Goal: Information Seeking & Learning: Learn about a topic

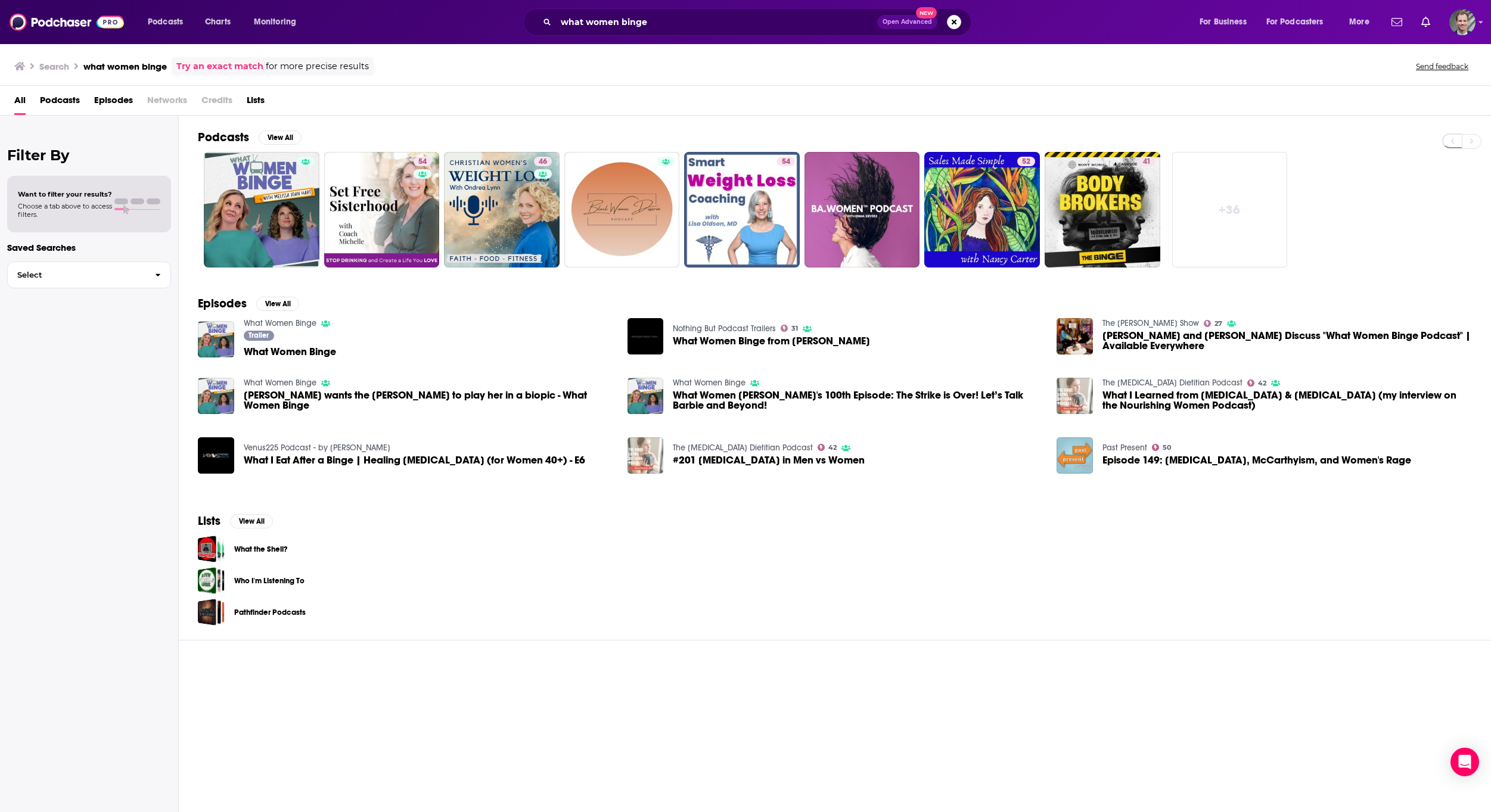
click at [392, 63] on div "Search what women binge Try an exact match for more precise results Send feedba…" at bounding box center [743, 66] width 1458 height 18
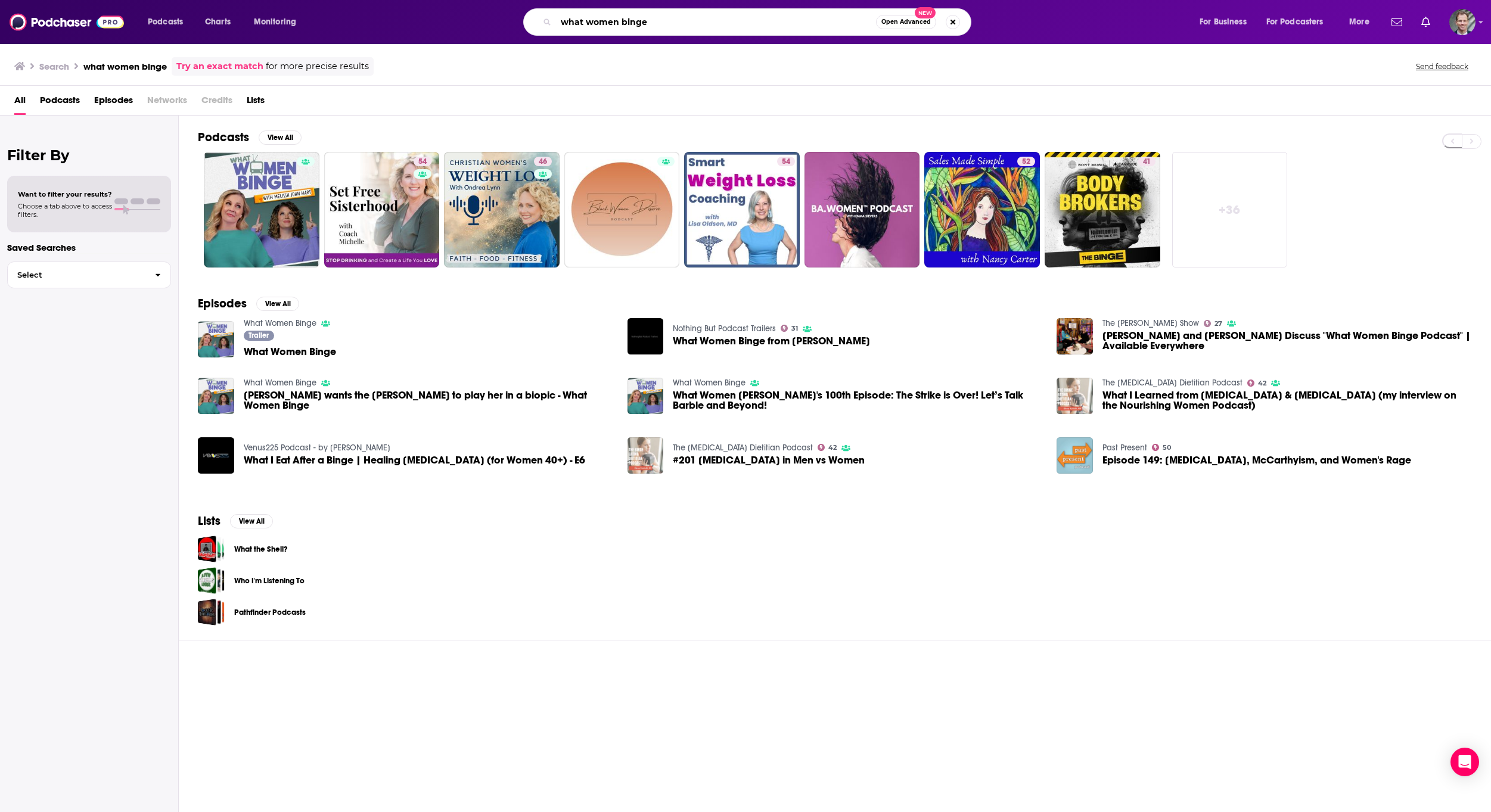
click at [672, 25] on input "what women binge" at bounding box center [716, 22] width 320 height 19
type input "w"
type input "the daily"
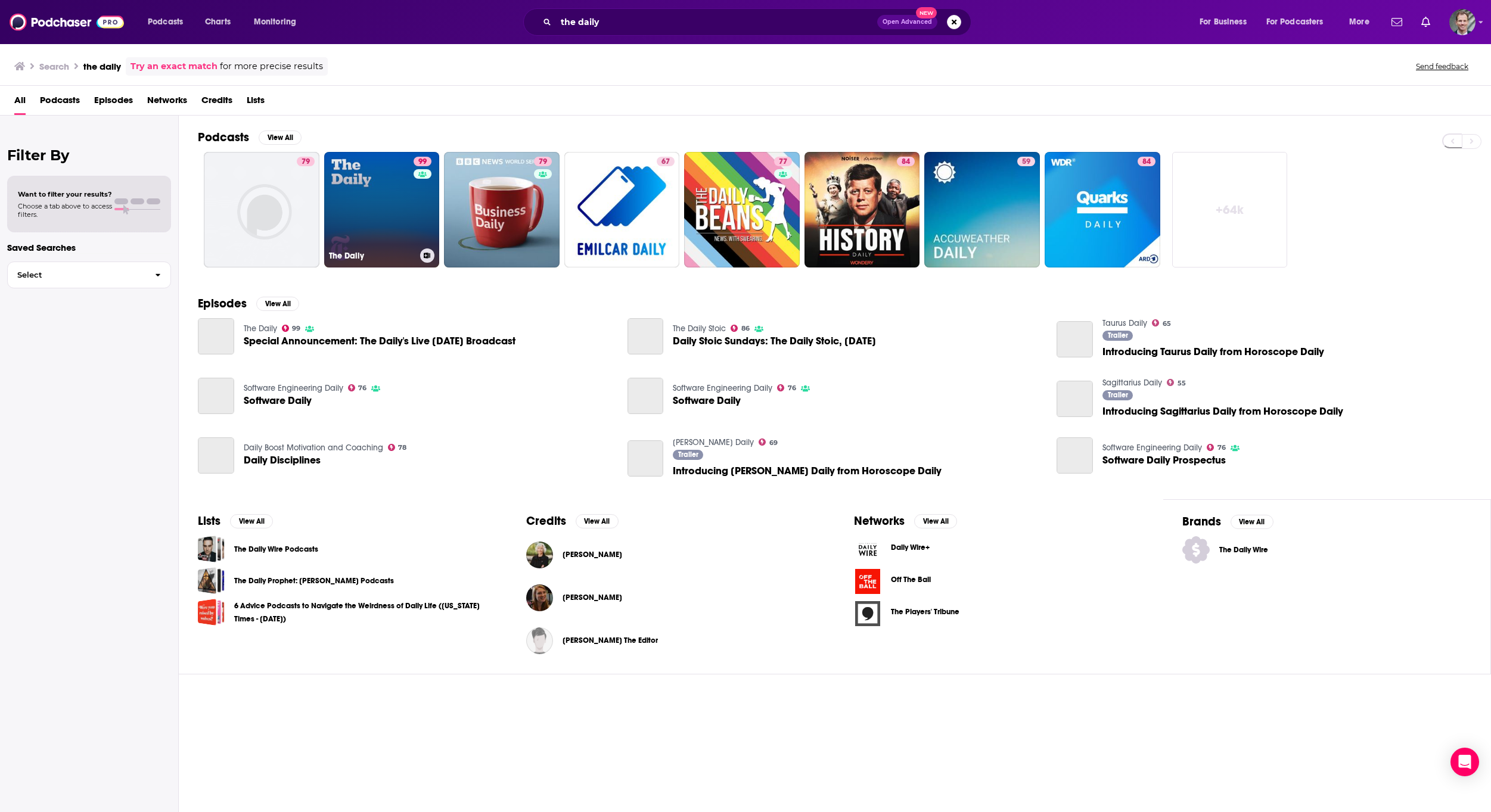
click at [349, 210] on link "99 The Daily" at bounding box center [382, 210] width 115 height 115
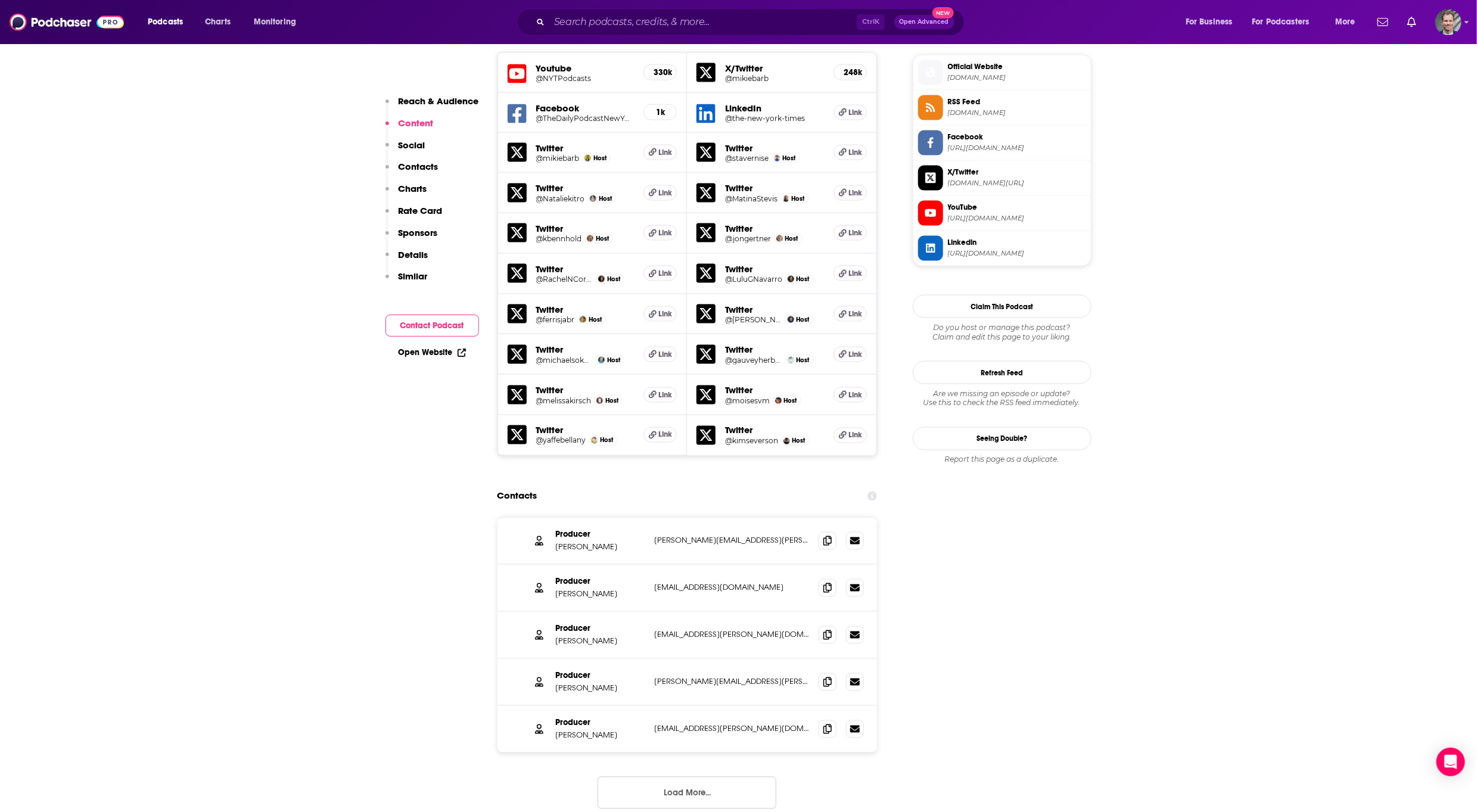
scroll to position [1162, 0]
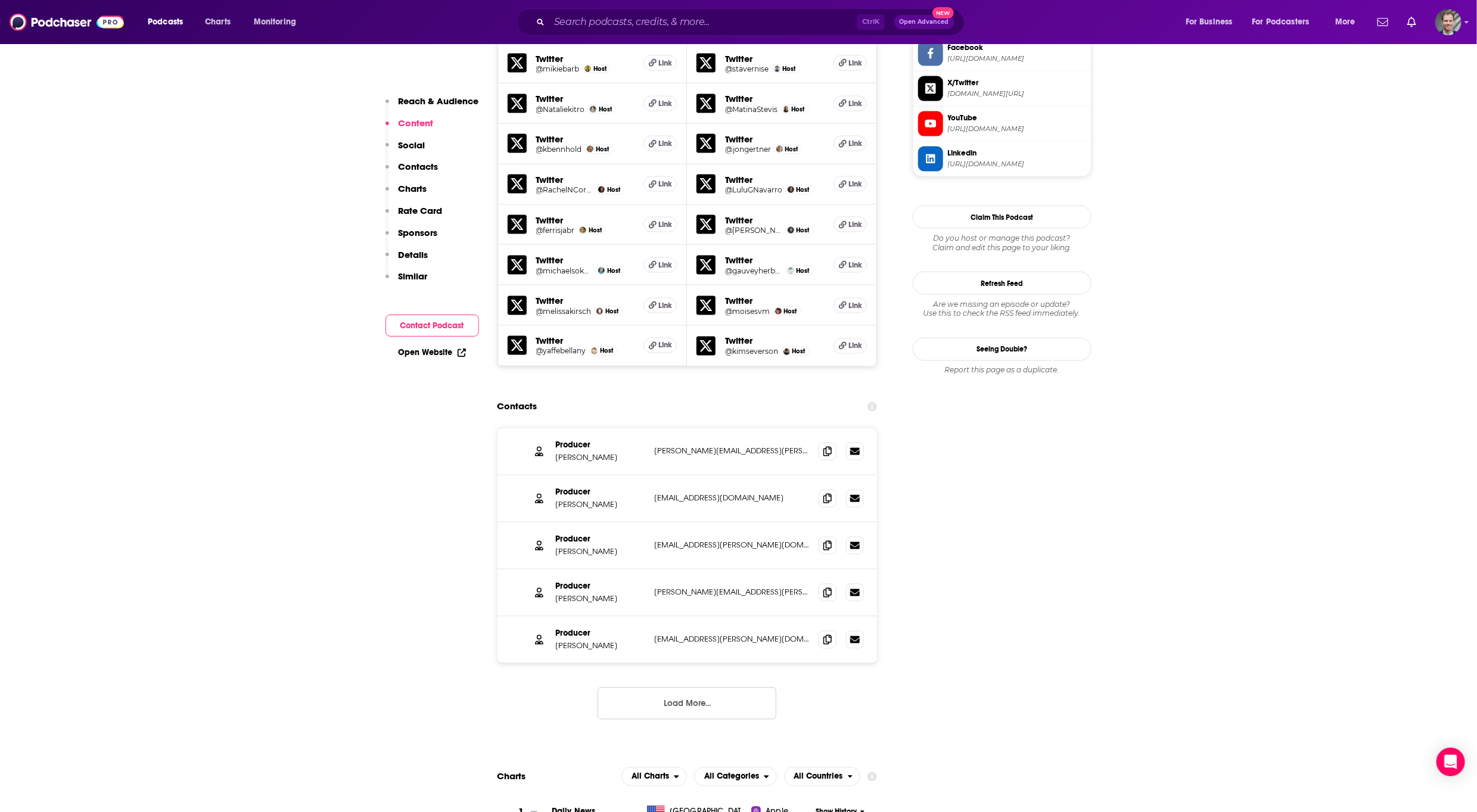
click at [662, 688] on button "Load More..." at bounding box center [686, 703] width 179 height 32
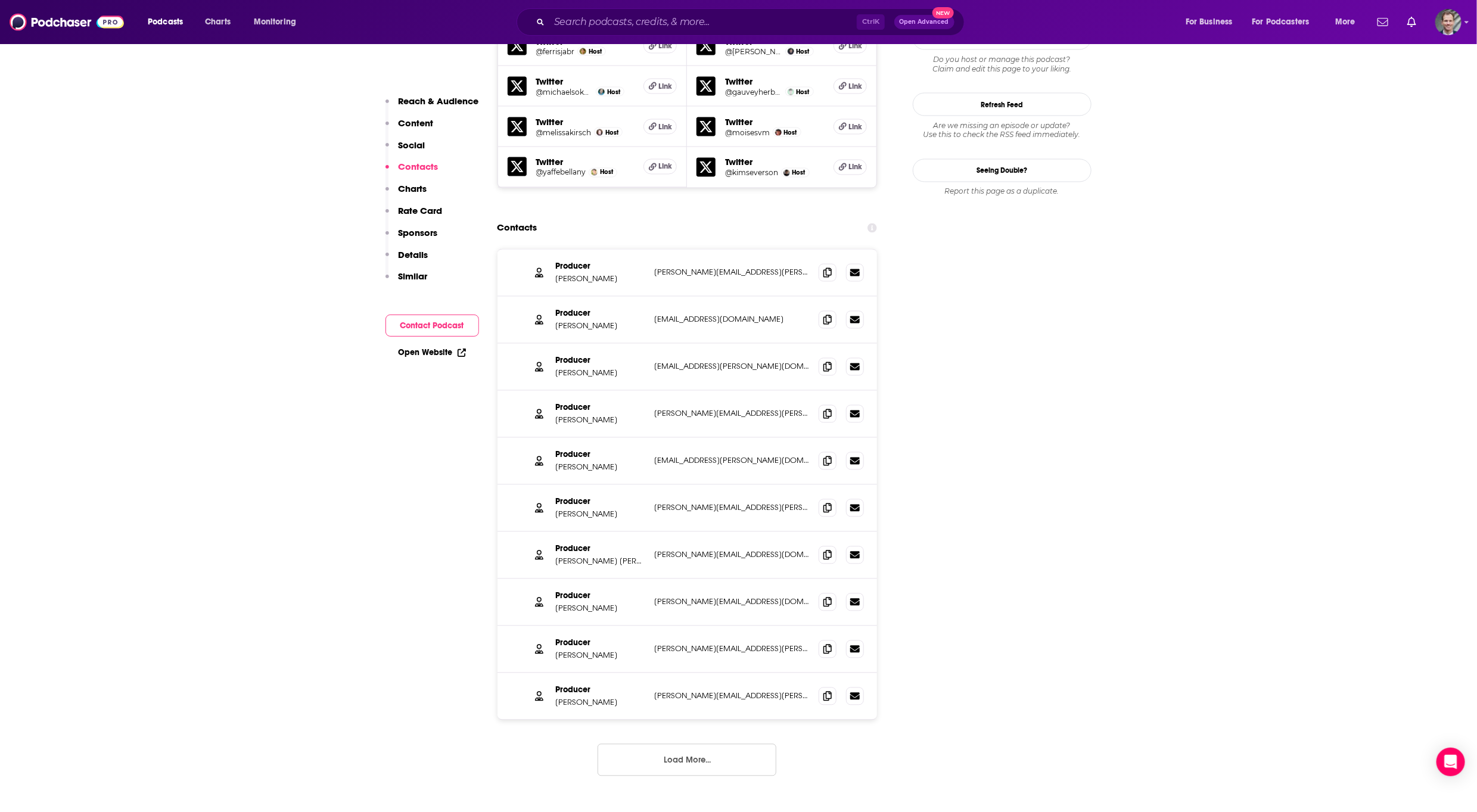
scroll to position [1430, 0]
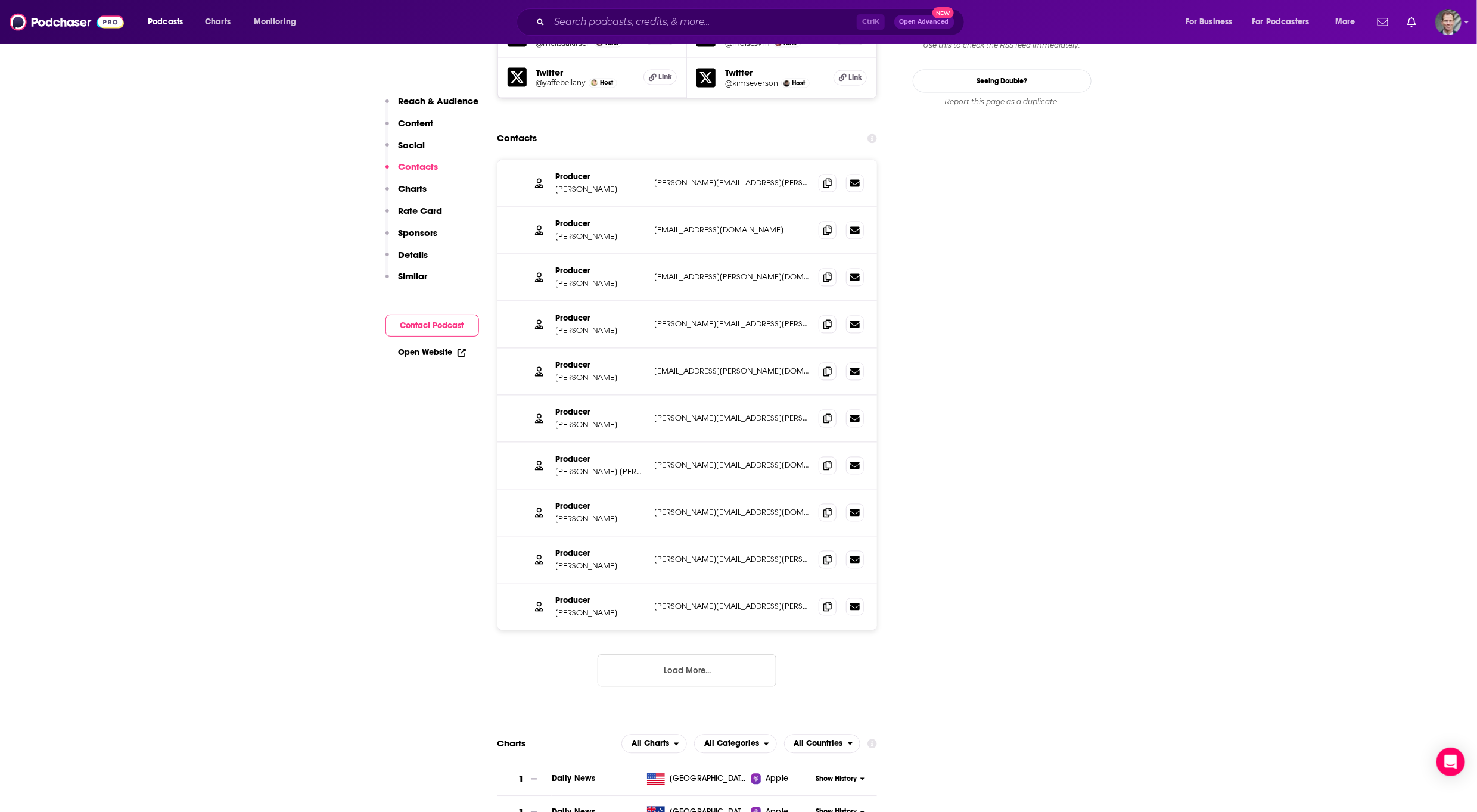
click at [624, 18] on input "Search podcasts, credits, & more..." at bounding box center [703, 22] width 307 height 19
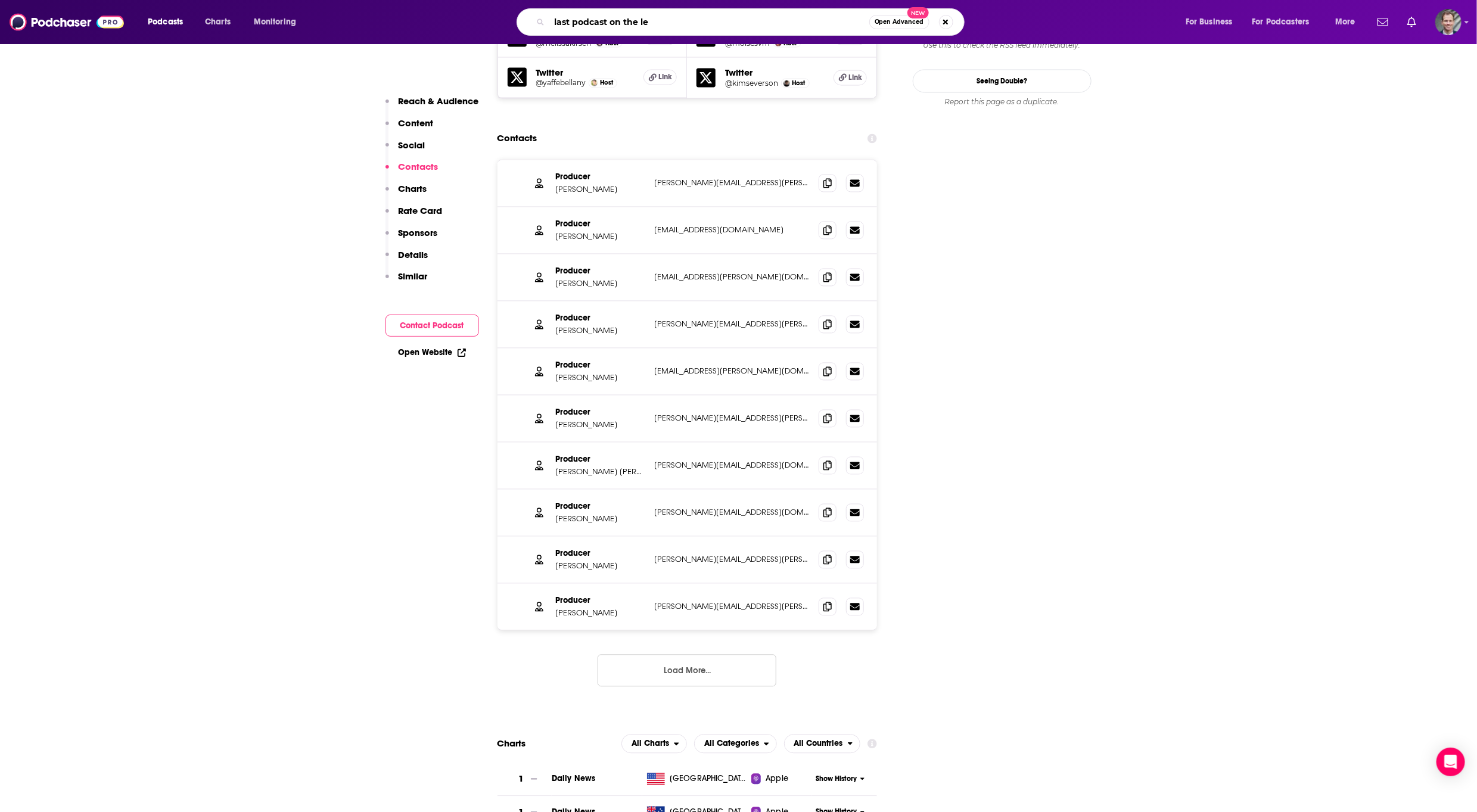
type input "last podcast on the lef"
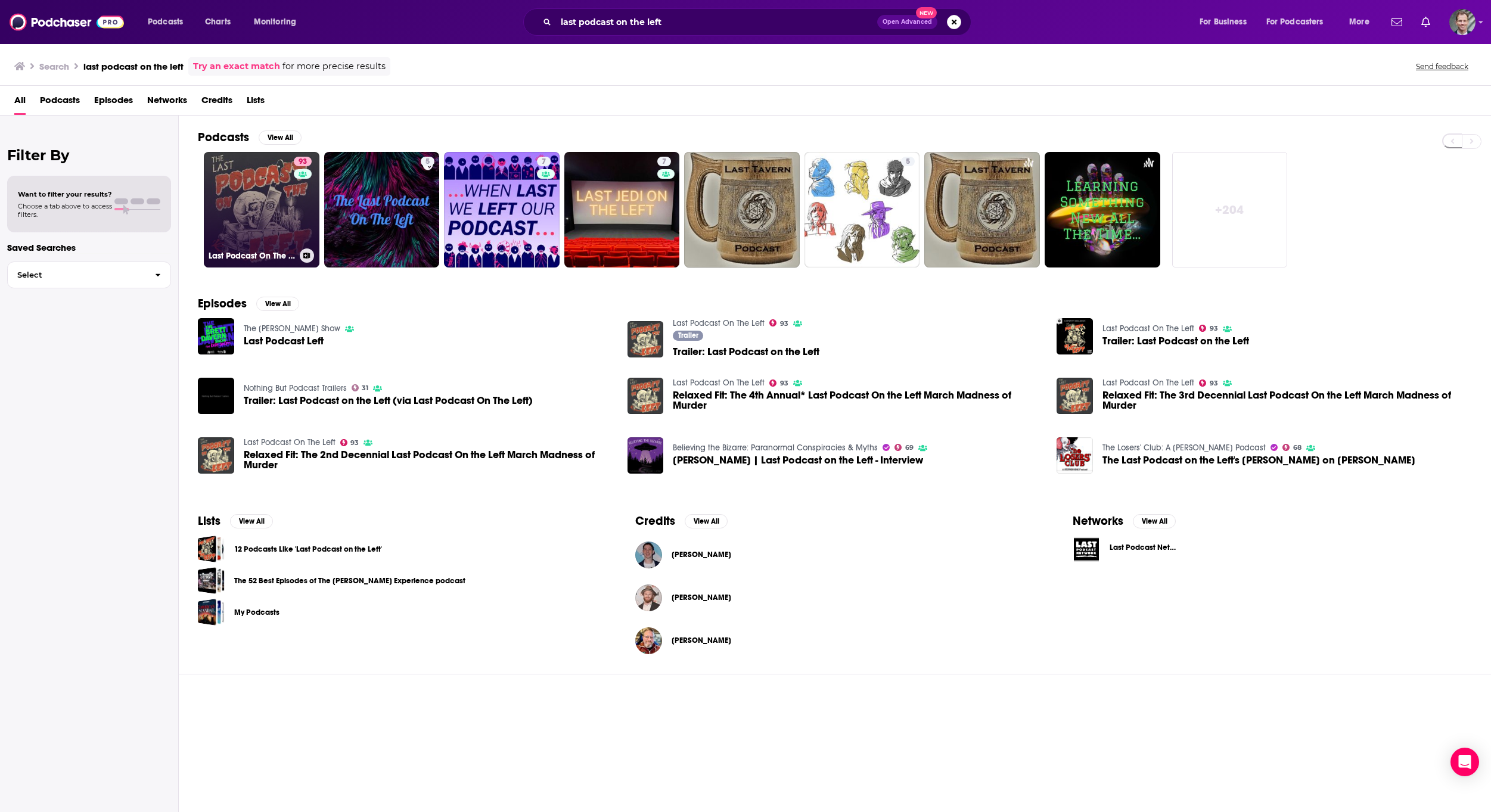
click at [265, 227] on link "93 Last Podcast On The Left" at bounding box center [261, 210] width 115 height 115
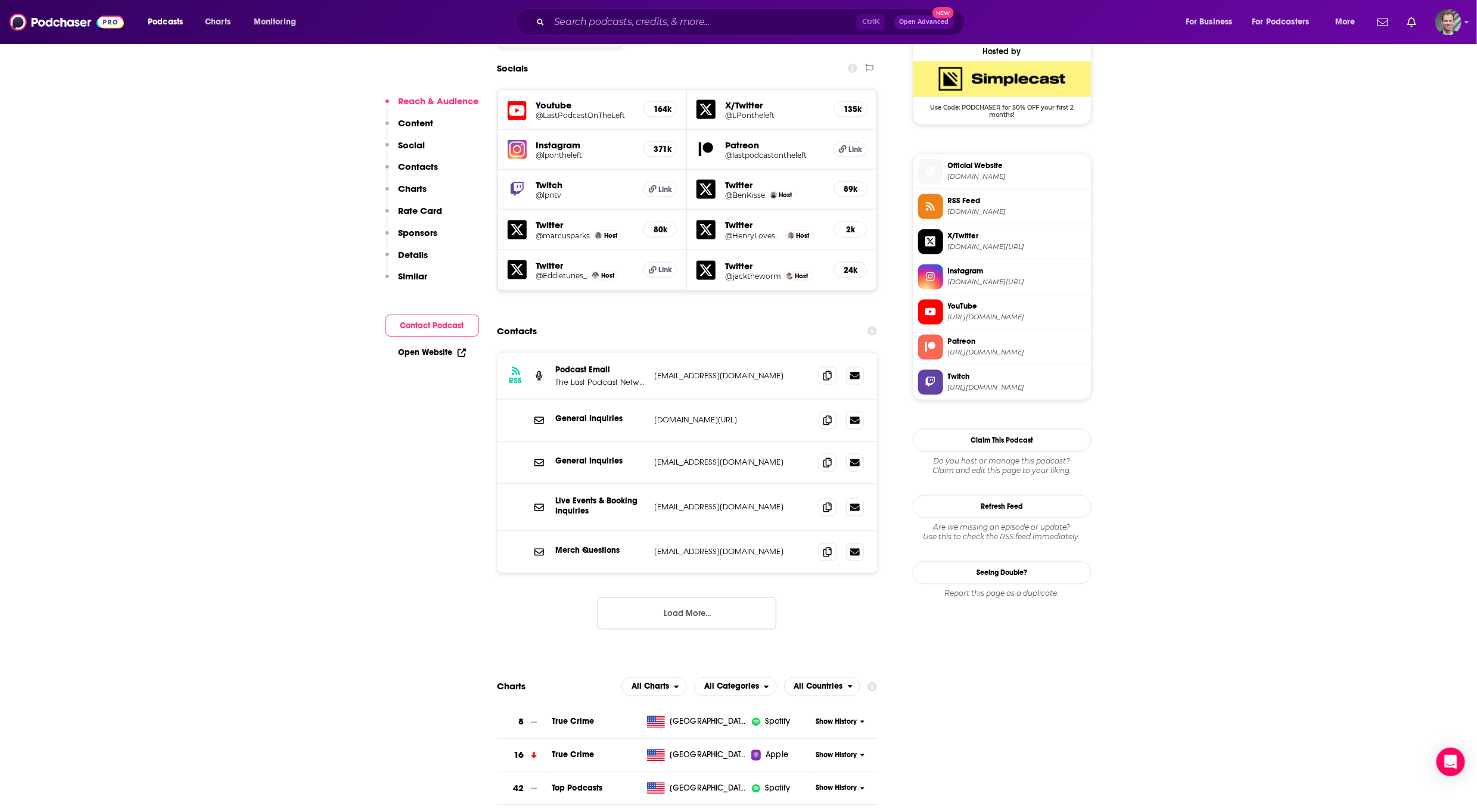
scroll to position [1162, 0]
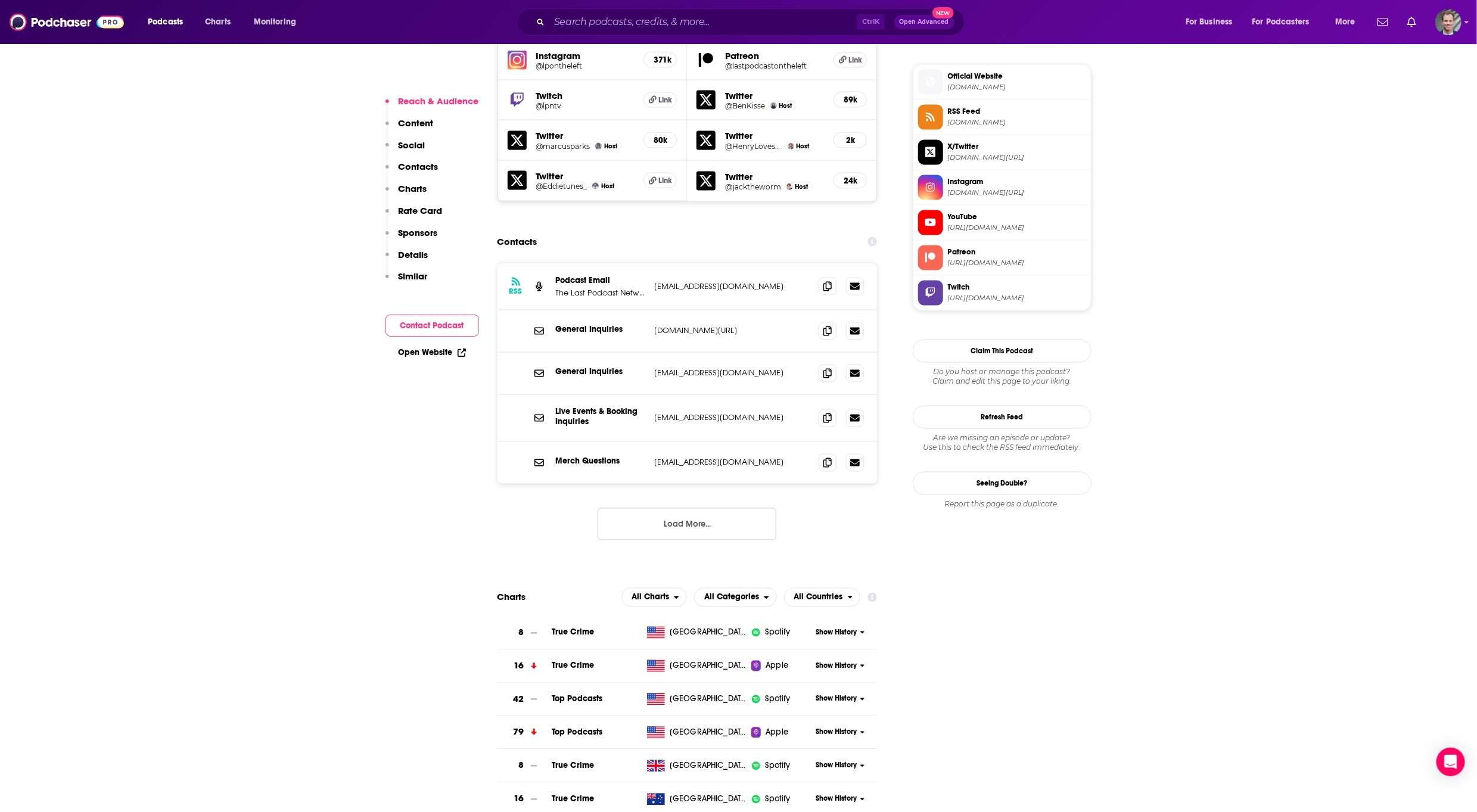
click at [684, 508] on button "Load More..." at bounding box center [686, 524] width 179 height 32
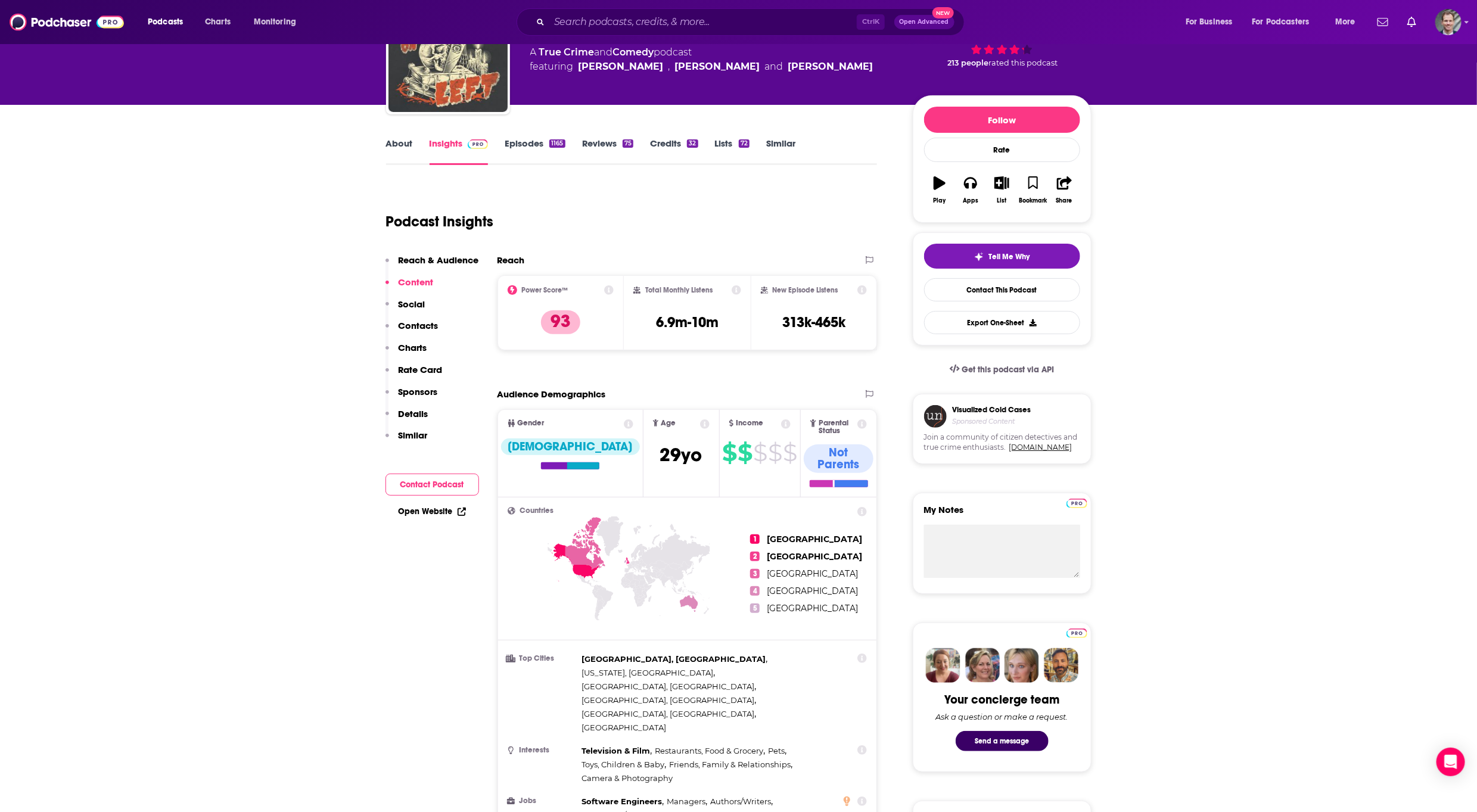
scroll to position [0, 0]
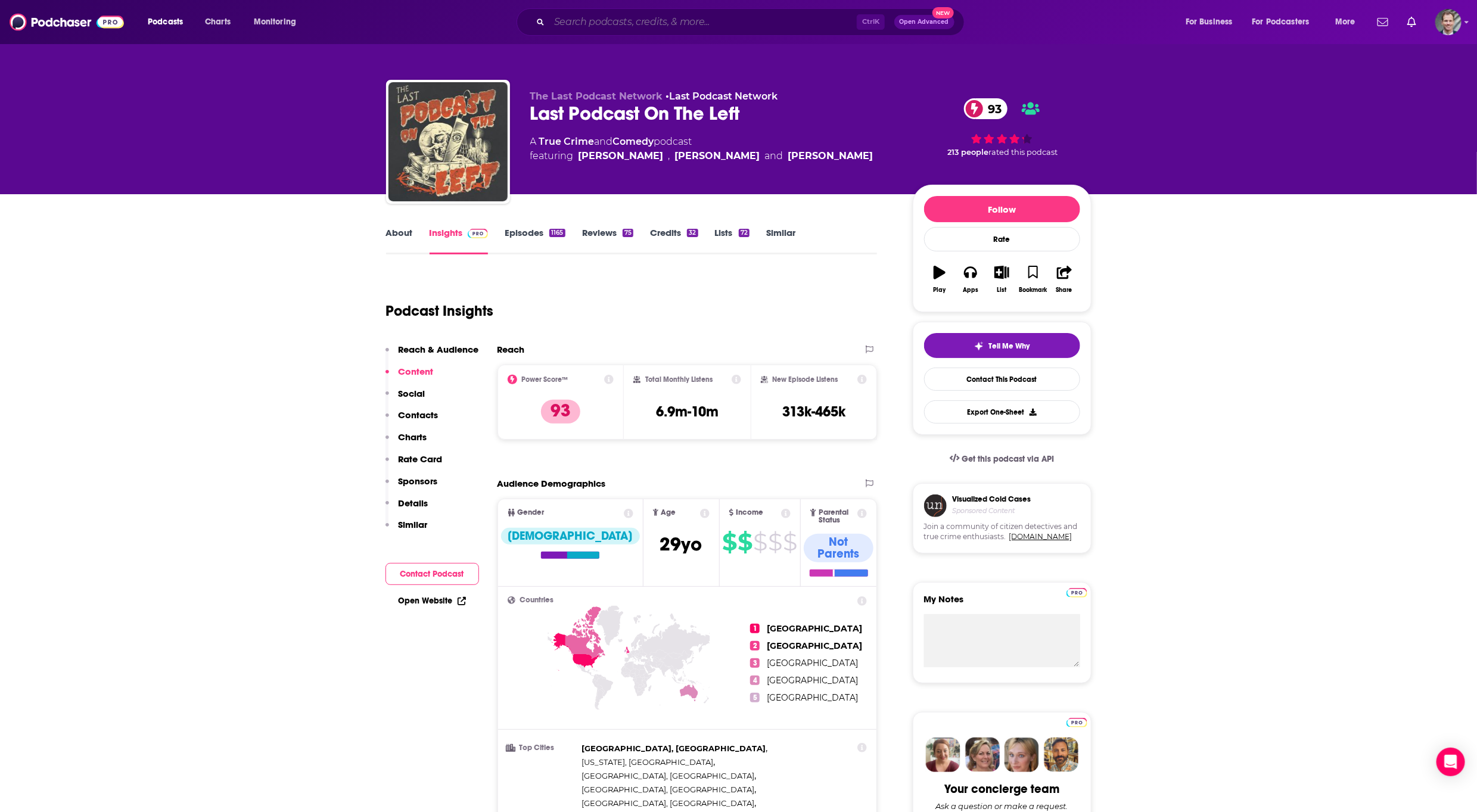
click at [584, 14] on input "Search podcasts, credits, & more..." at bounding box center [703, 22] width 307 height 19
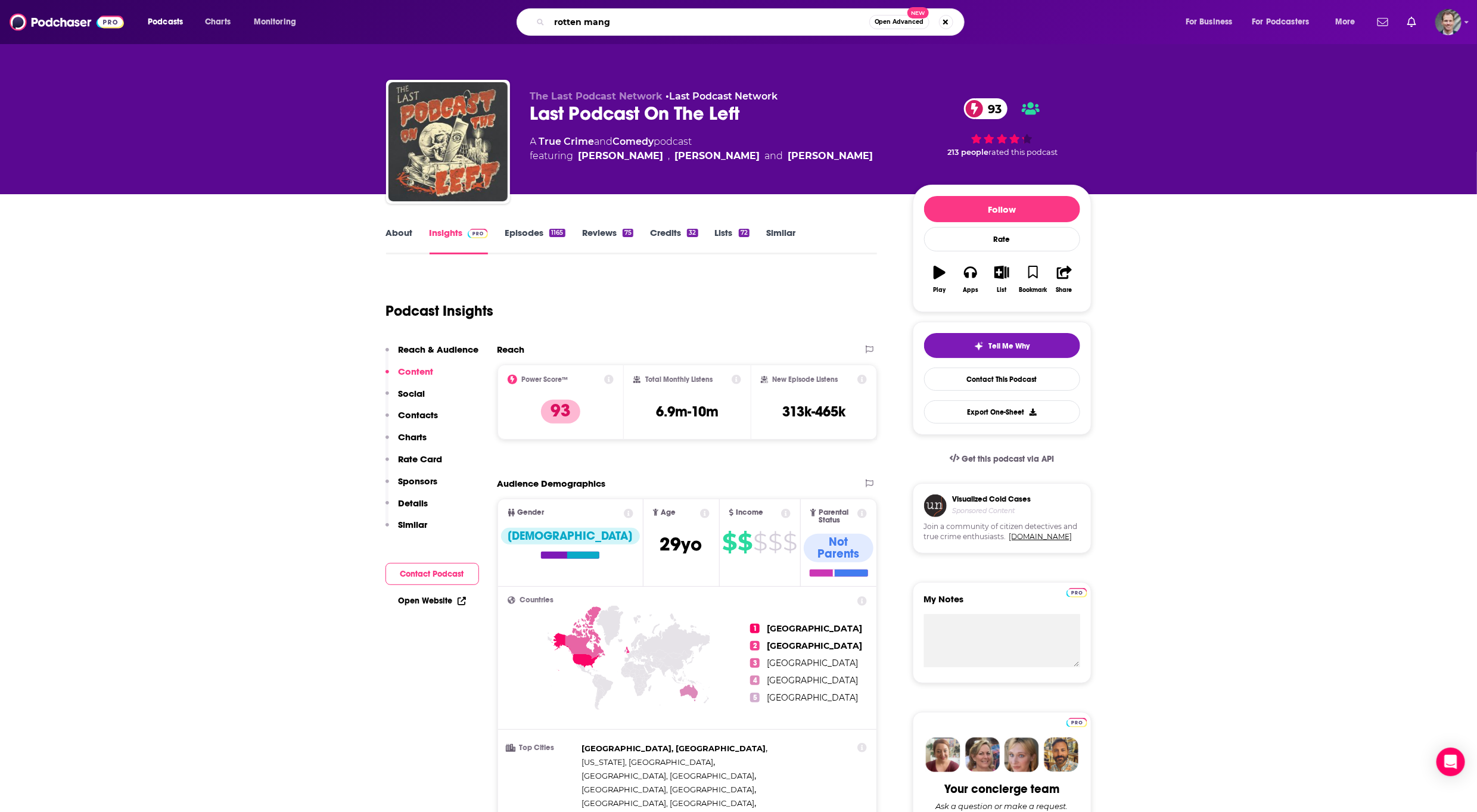
type input "rotten mango"
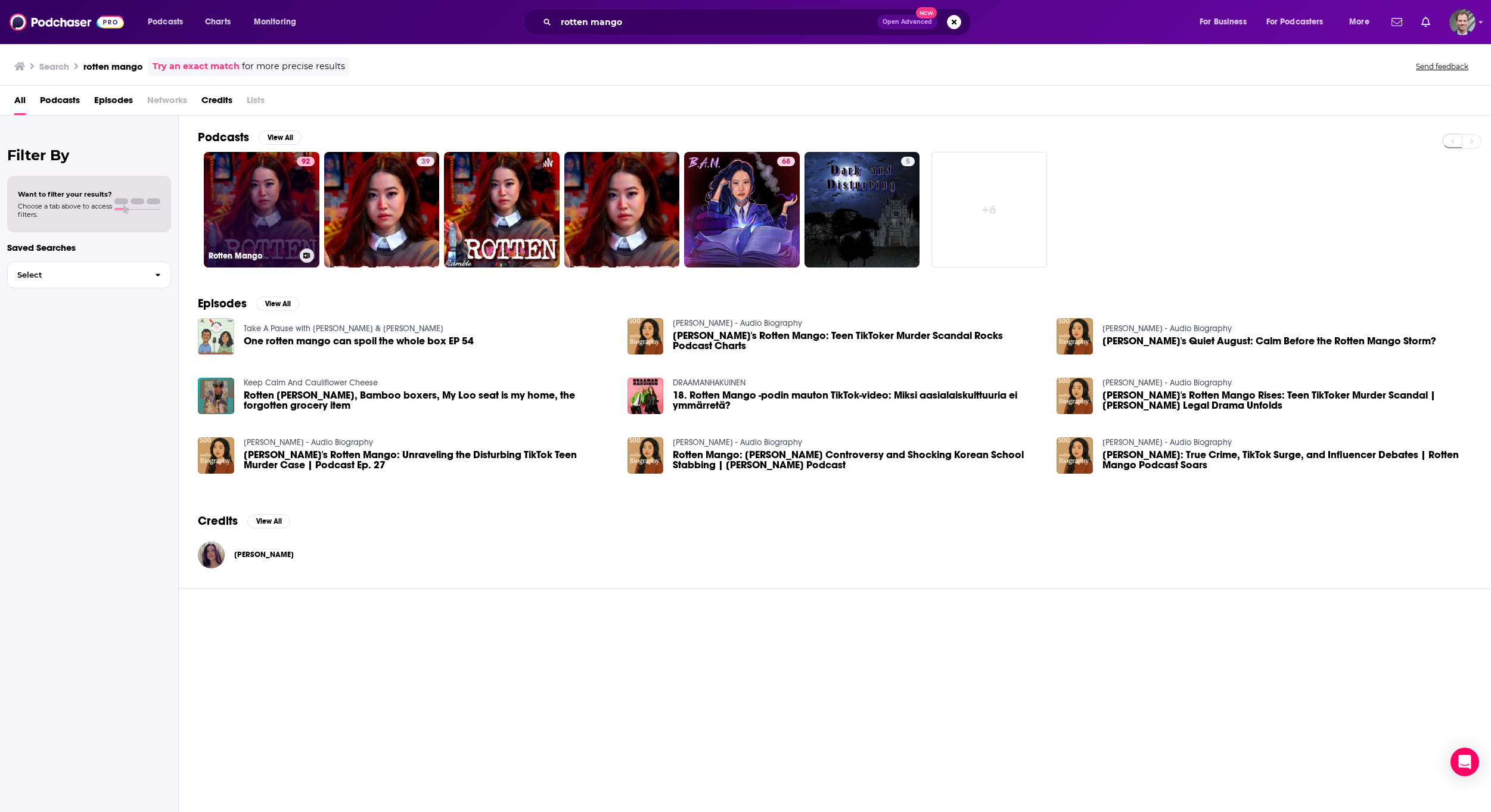
click at [236, 211] on link "92 Rotten Mango" at bounding box center [261, 210] width 115 height 115
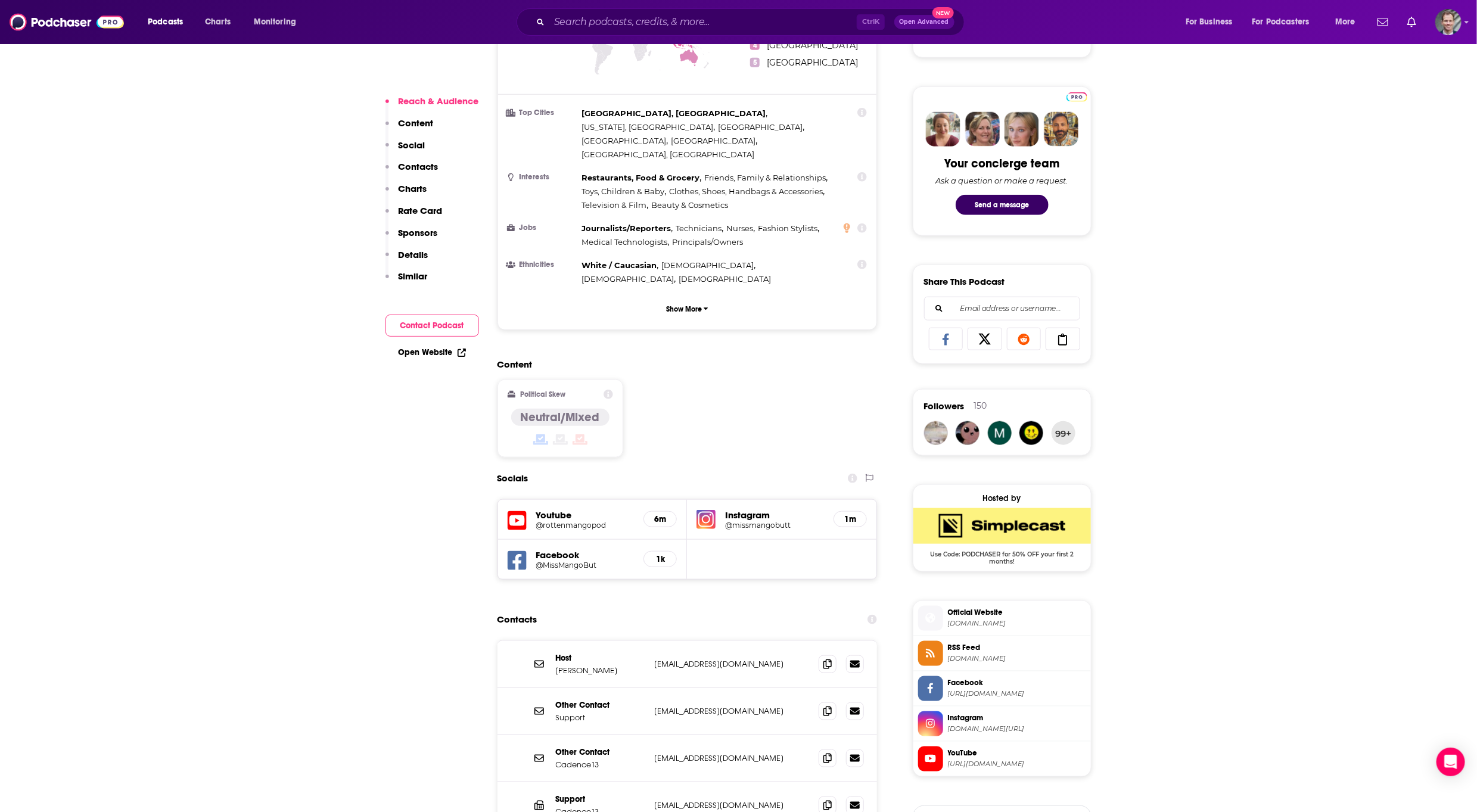
scroll to position [983, 0]
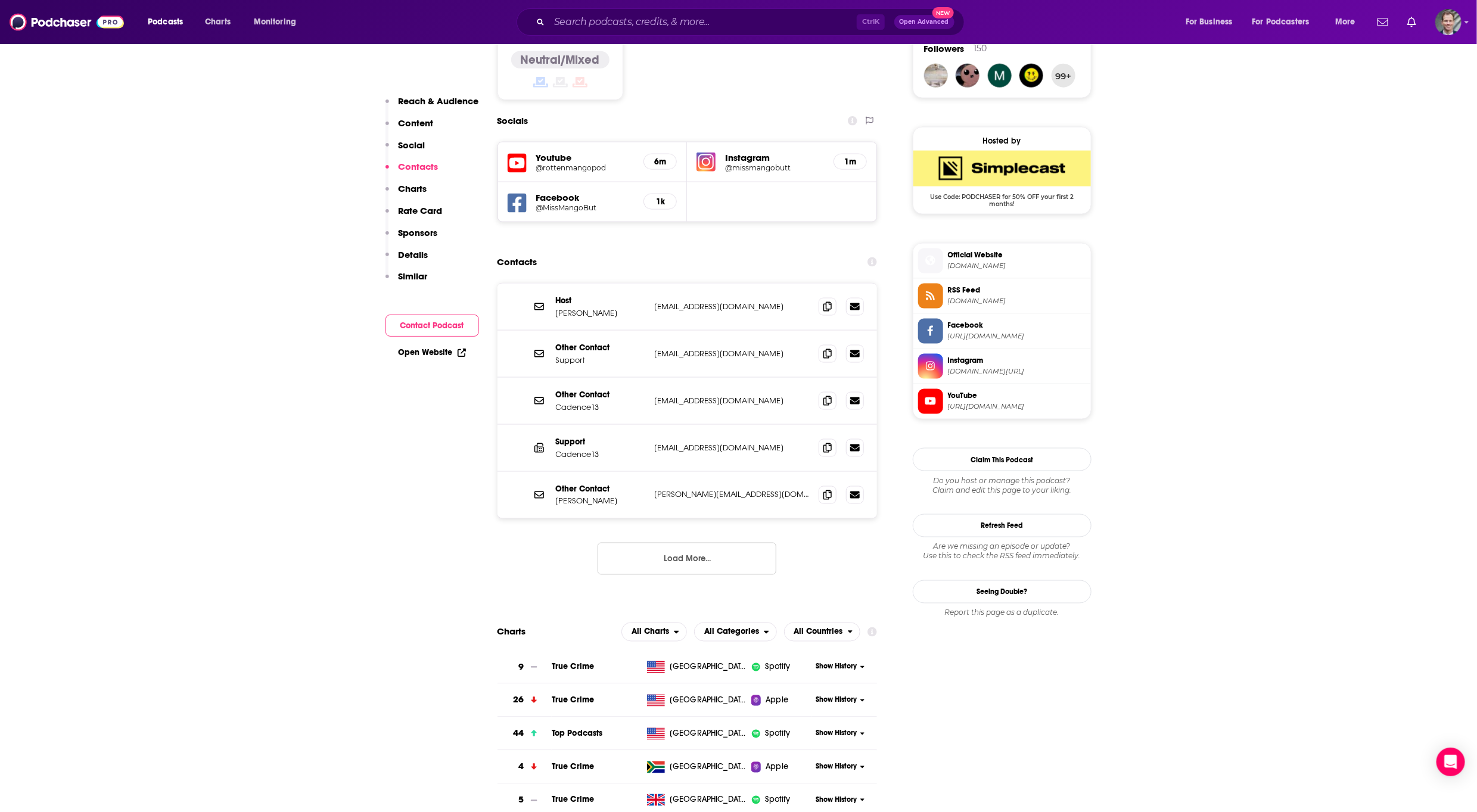
click at [639, 543] on button "Load More..." at bounding box center [686, 559] width 179 height 32
